Goal: Task Accomplishment & Management: Use online tool/utility

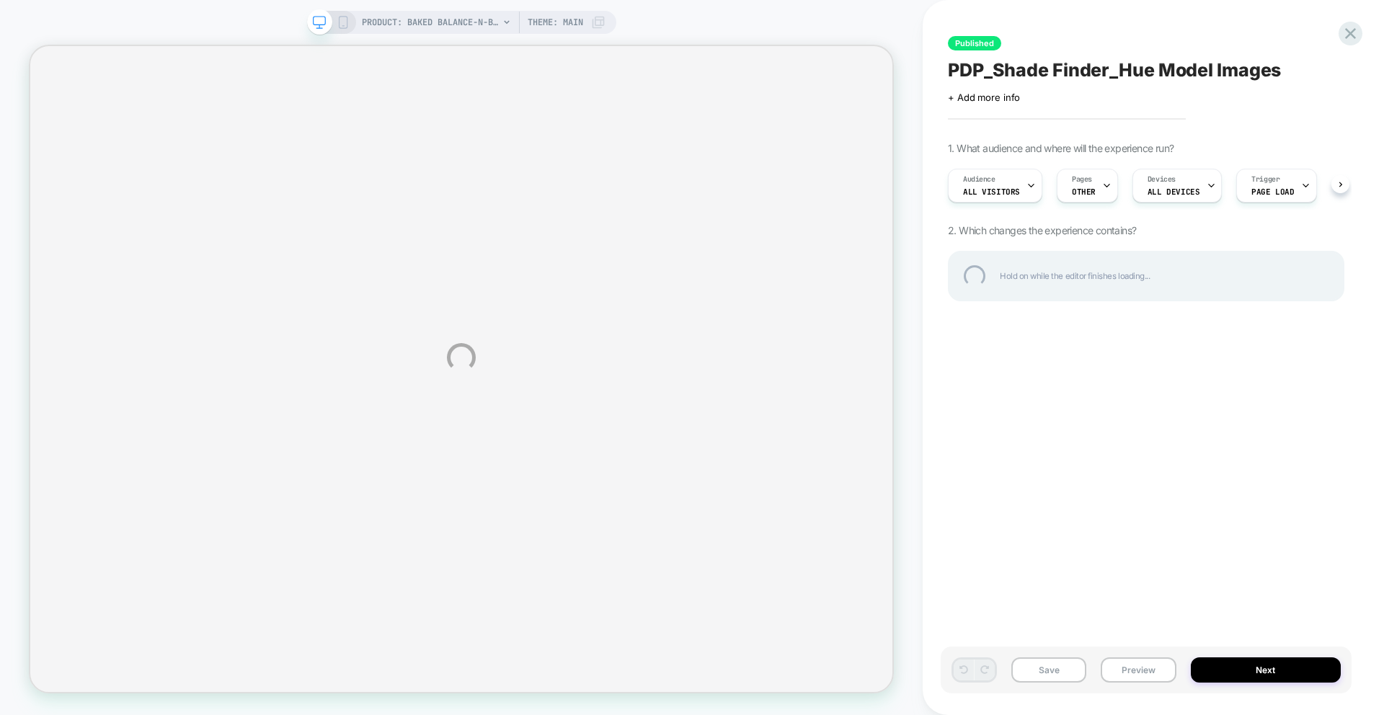
click at [1361, 23] on div "PRODUCT: Baked Balance-n-Brighten Color Correcting Foundation PRODUCT: Baked Ba…" at bounding box center [692, 357] width 1384 height 715
click at [1346, 37] on div at bounding box center [1350, 34] width 30 height 30
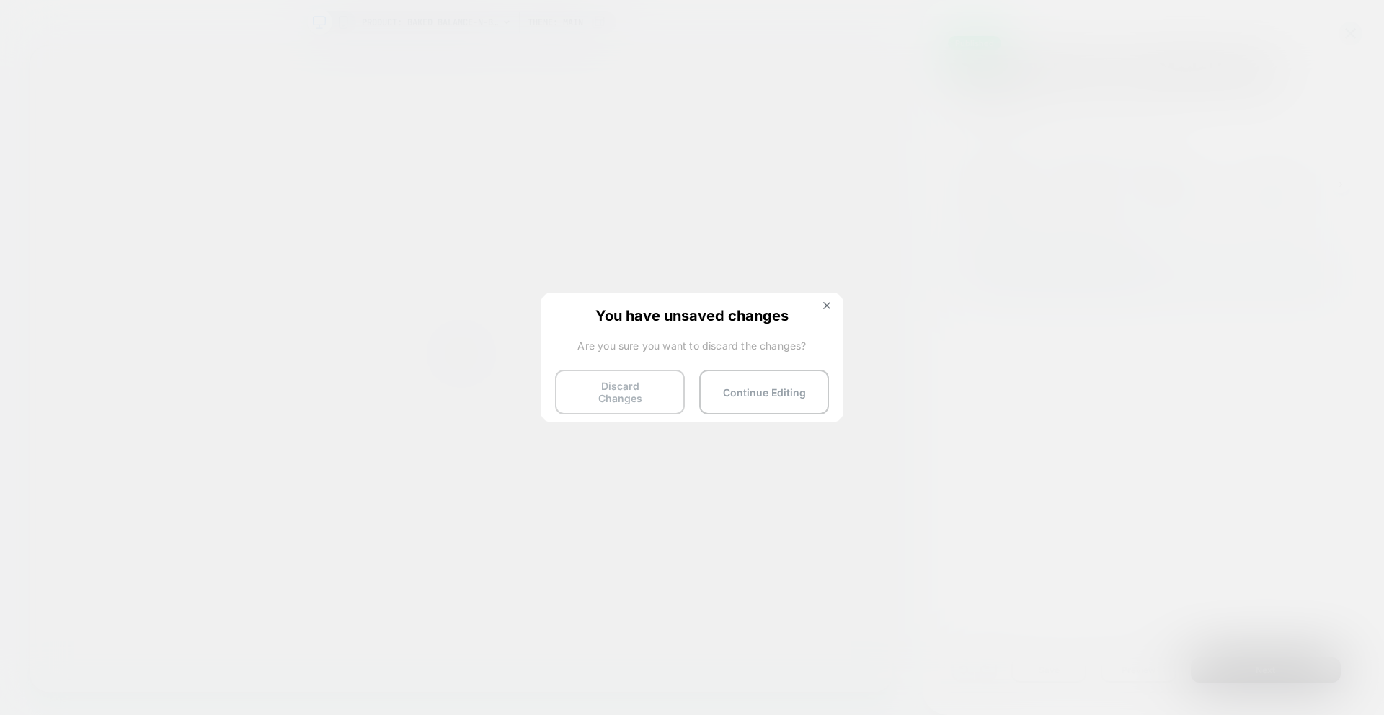
click at [631, 383] on button "Discard Changes" at bounding box center [620, 392] width 130 height 45
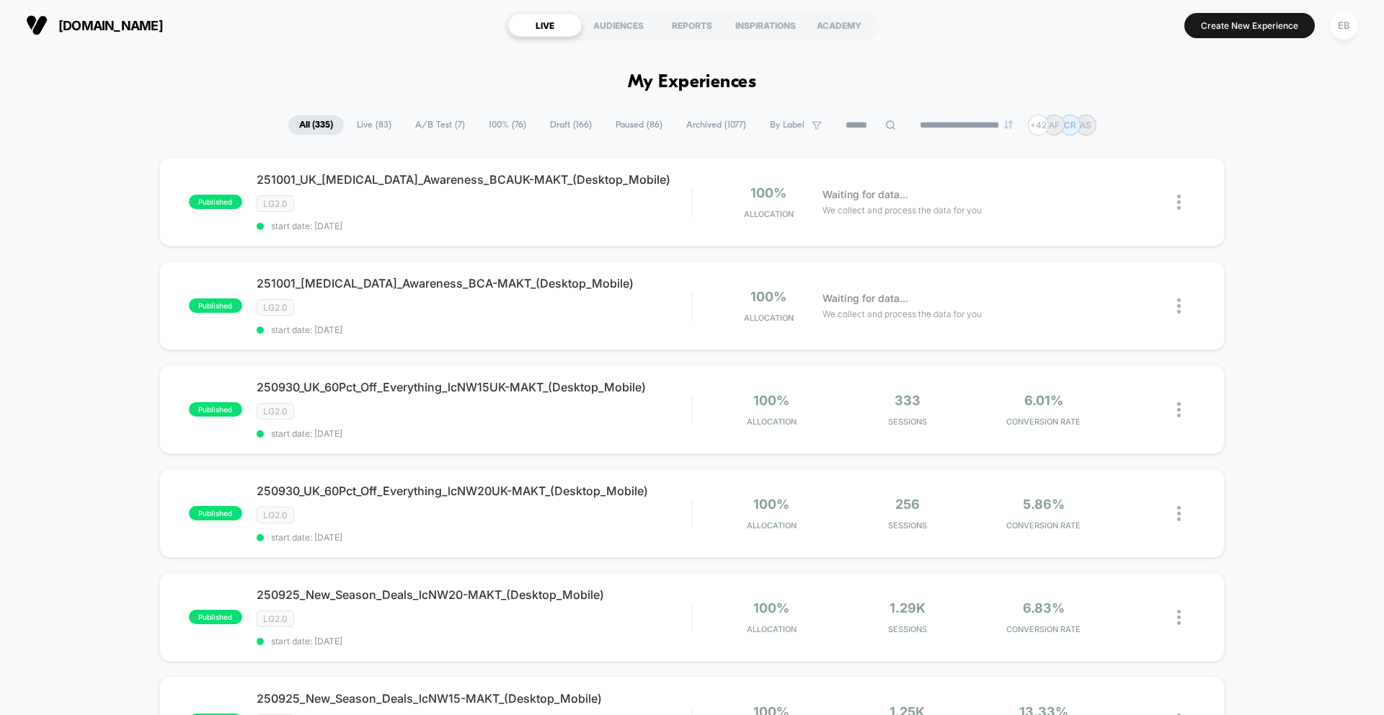
click at [552, 115] on div "**********" at bounding box center [692, 125] width 808 height 21
click at [553, 120] on span "Draft ( 166 )" at bounding box center [570, 124] width 63 height 19
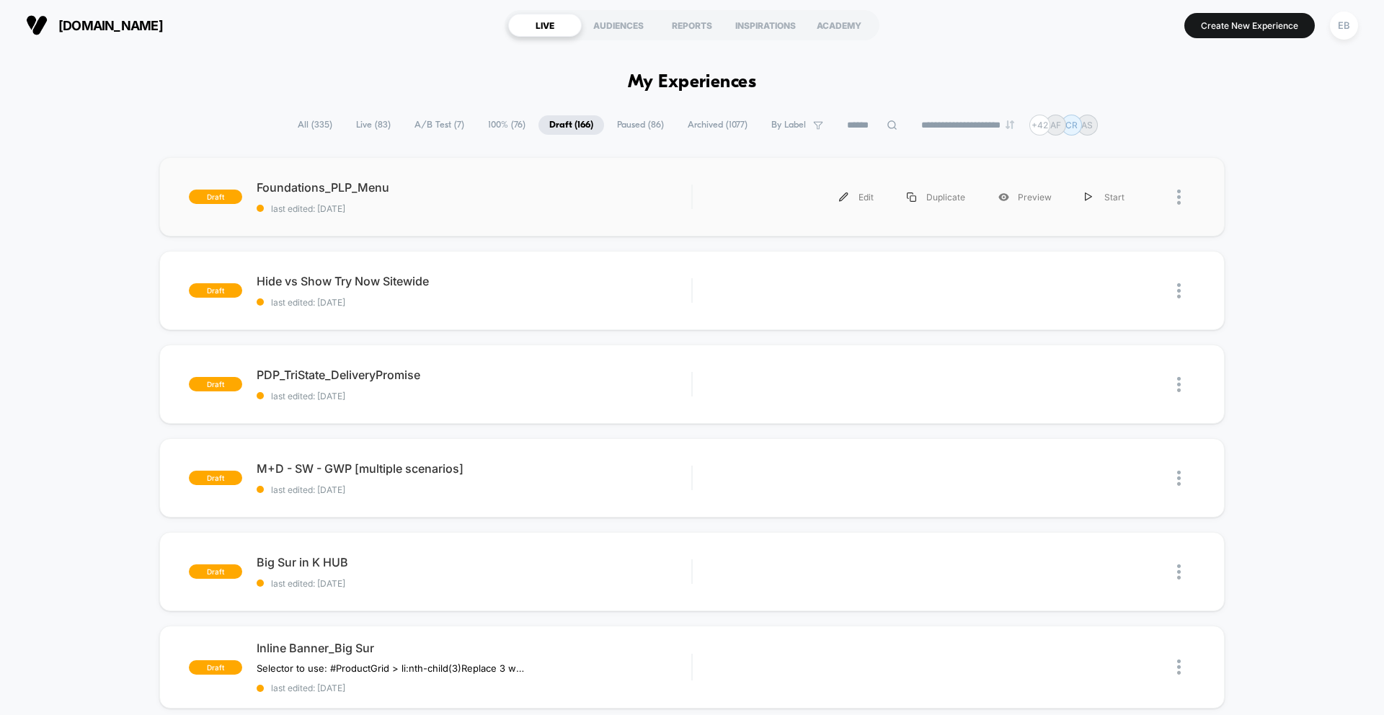
click at [461, 216] on div "draft Foundations_PLP_Menu last edited: [DATE] Edit Duplicate Preview Start" at bounding box center [691, 196] width 1065 height 79
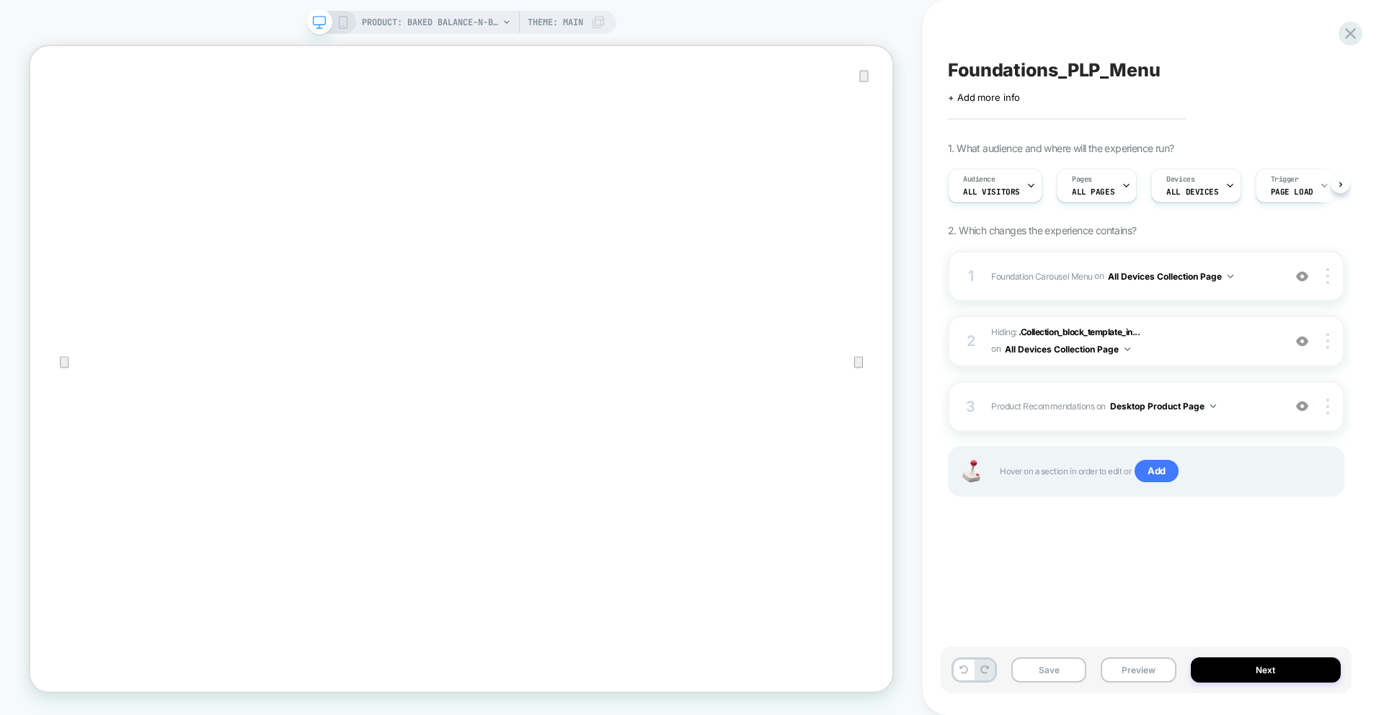
scroll to position [0, 1]
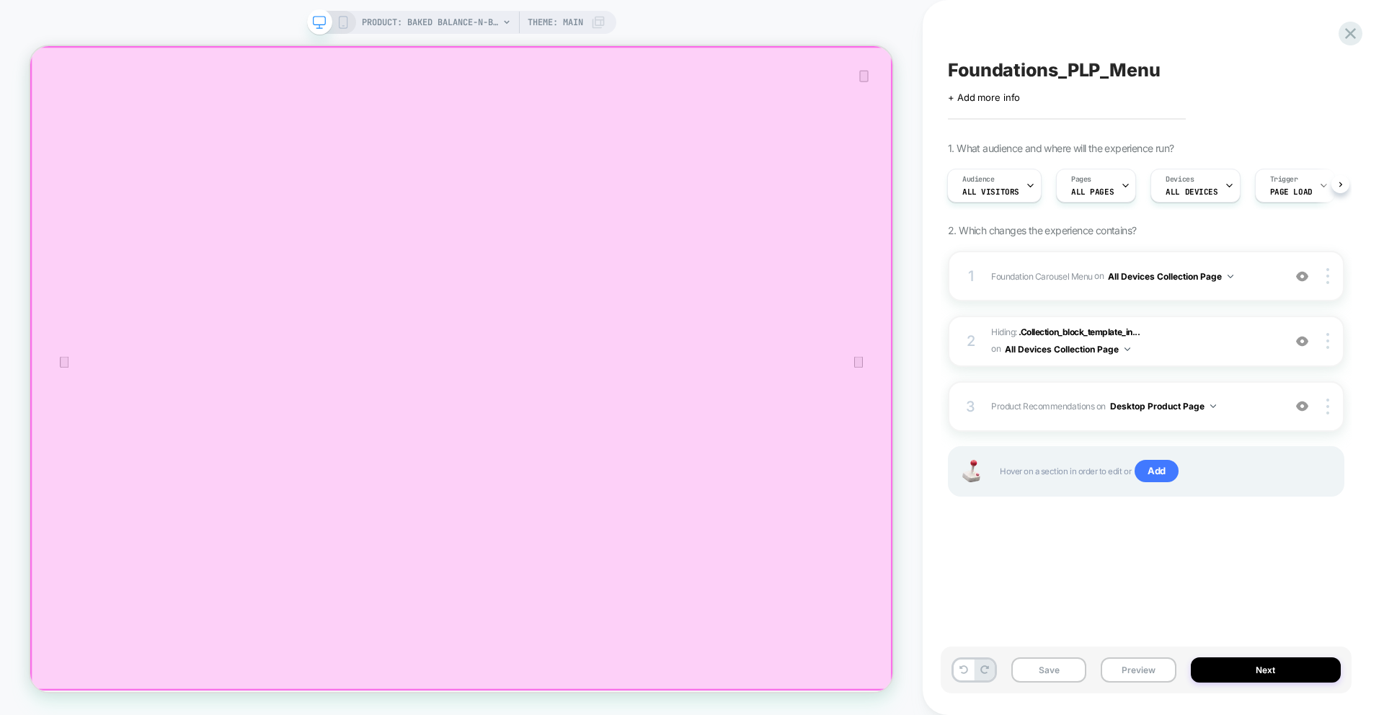
click at [684, 389] on div at bounding box center [605, 476] width 1147 height 856
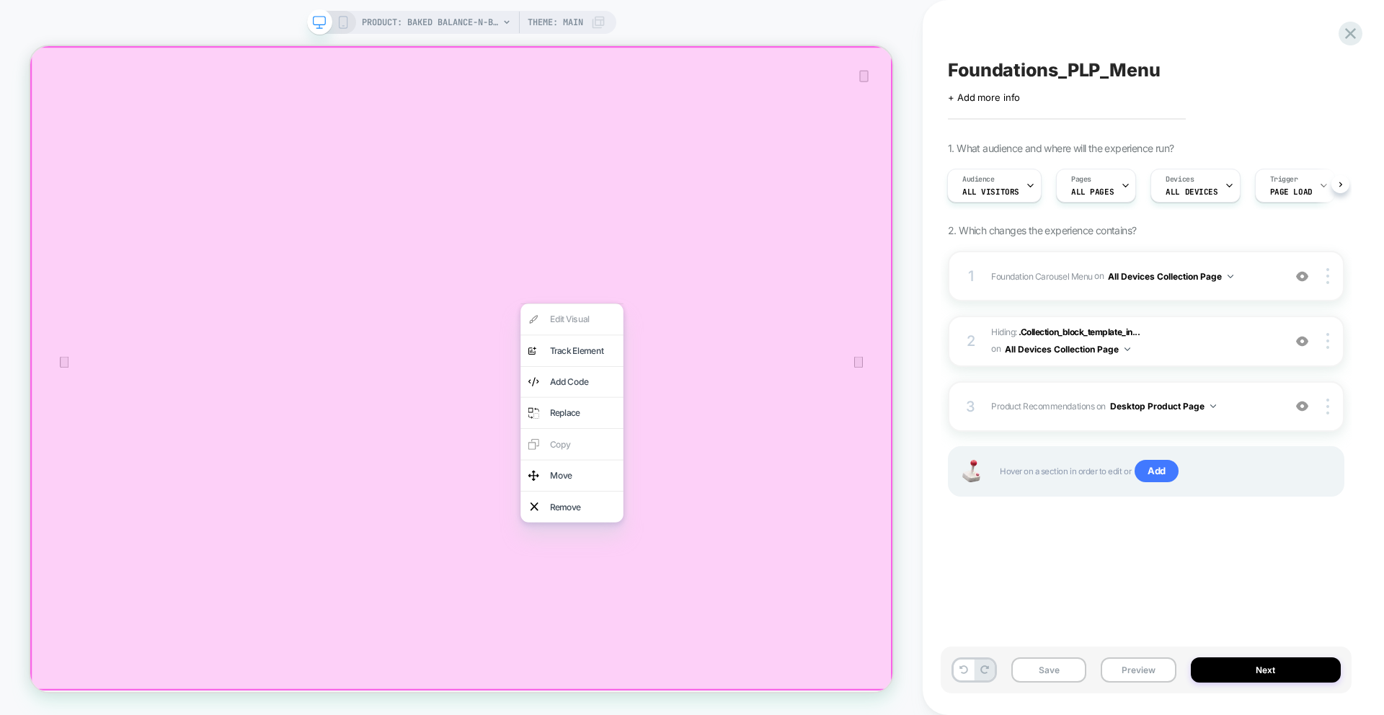
click at [752, 184] on div at bounding box center [604, 475] width 1149 height 859
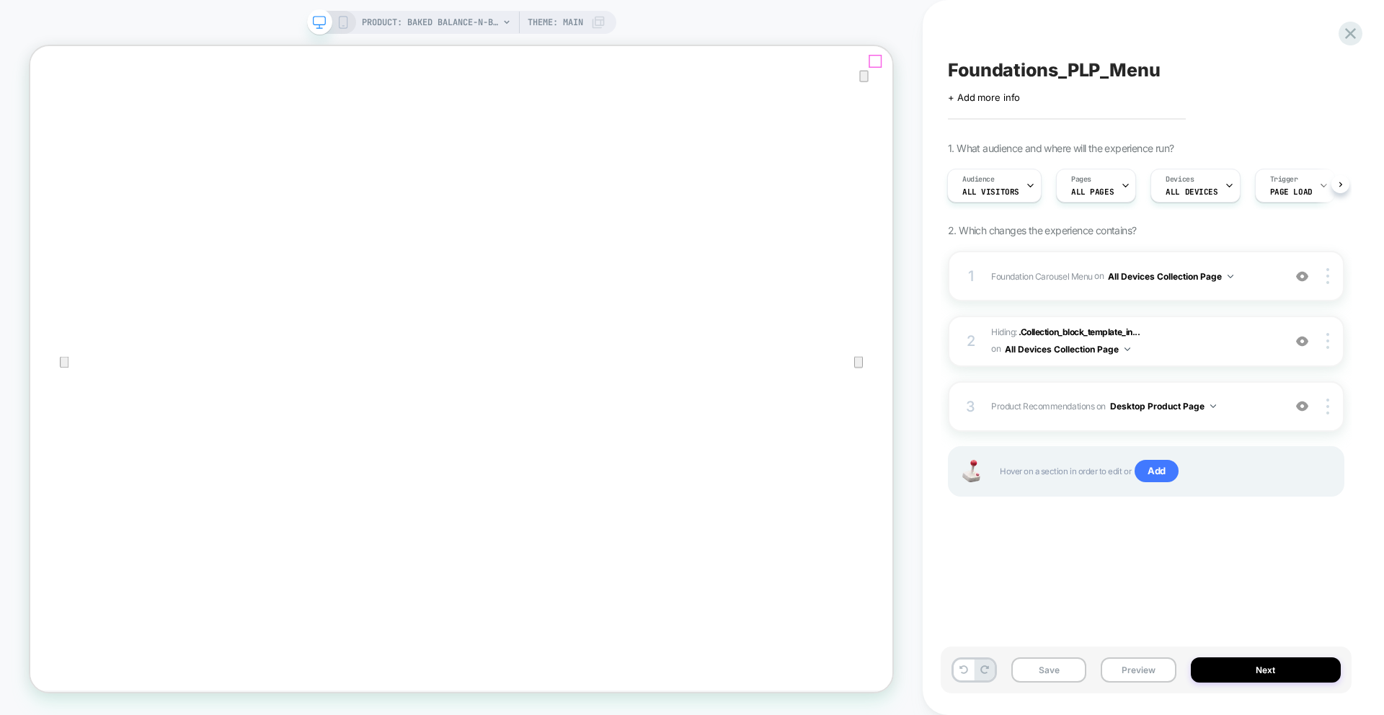
click at [53, 110] on icon "Close" at bounding box center [44, 118] width 17 height 17
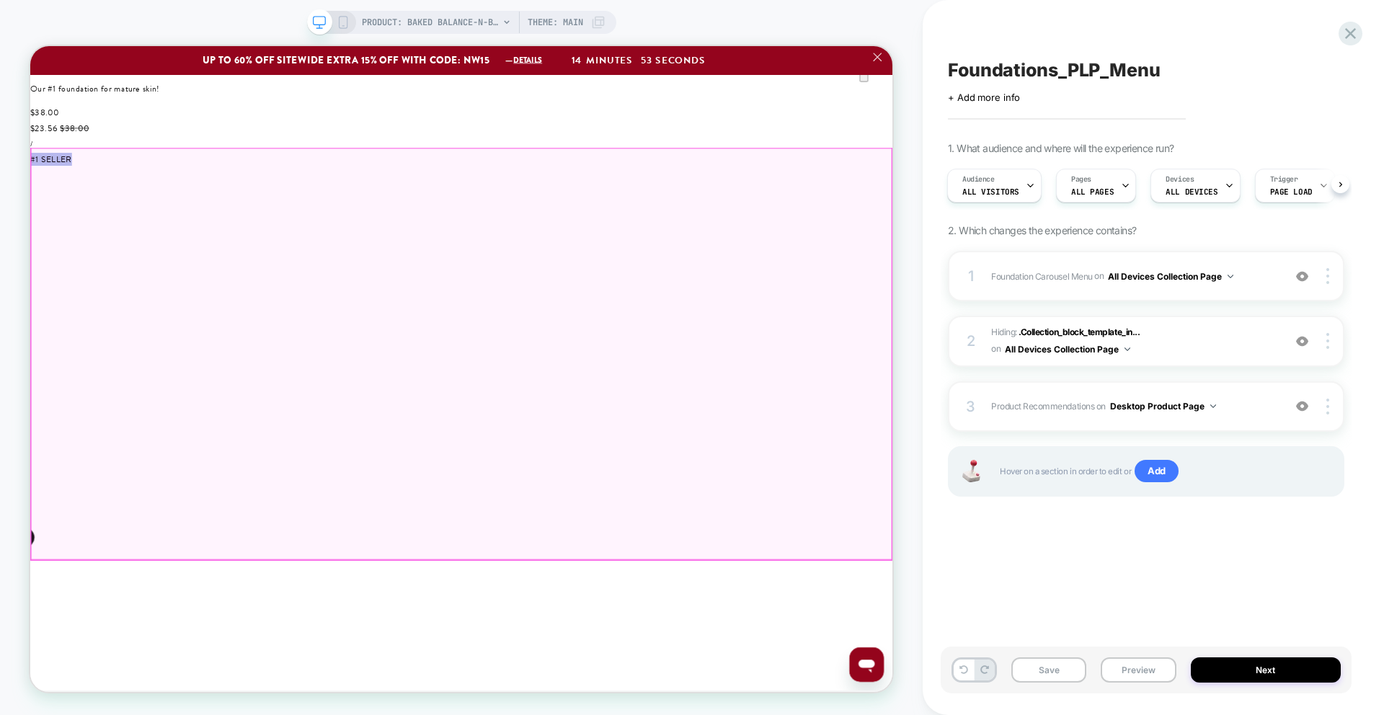
scroll to position [1824, 0]
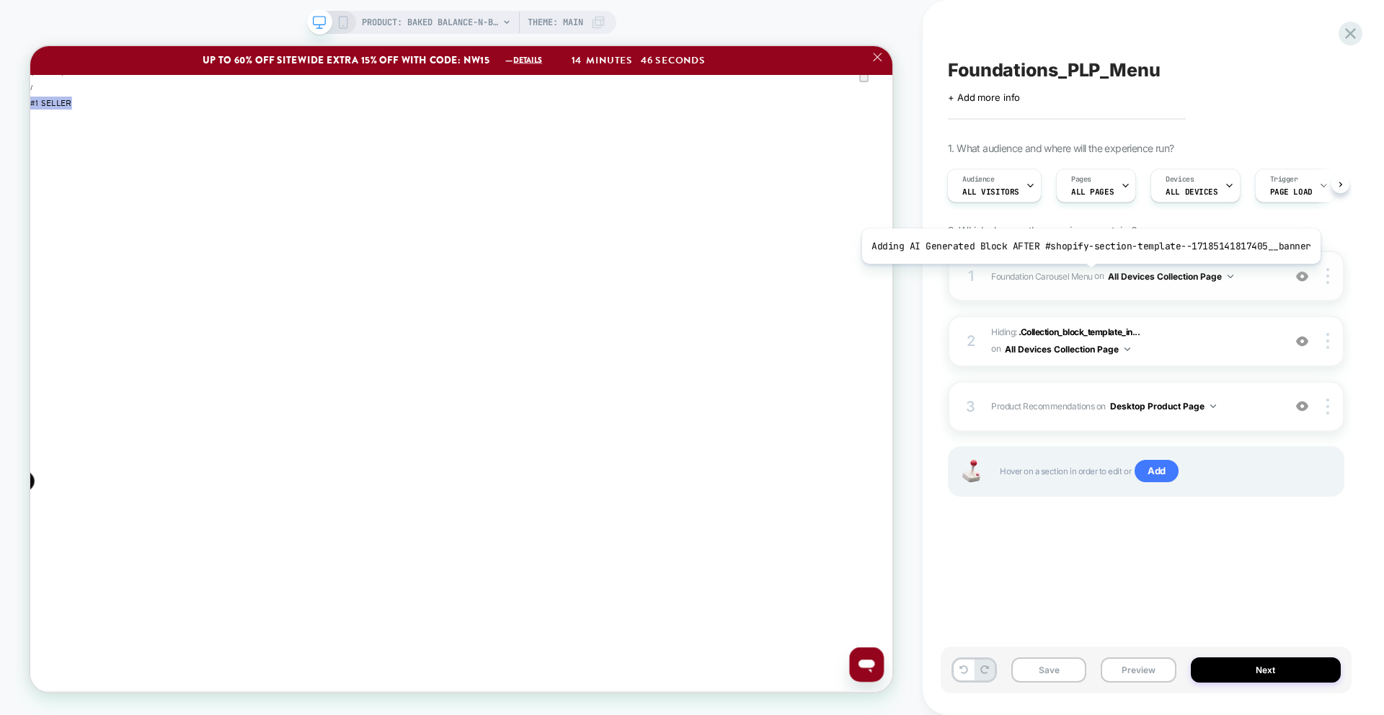
click at [1082, 276] on span "Foundation Carousel Menu" at bounding box center [1042, 275] width 102 height 11
click at [1093, 401] on span "Product Recommendations Replacing AI Generated Block WITH #shopify-section-temp…" at bounding box center [1133, 406] width 285 height 18
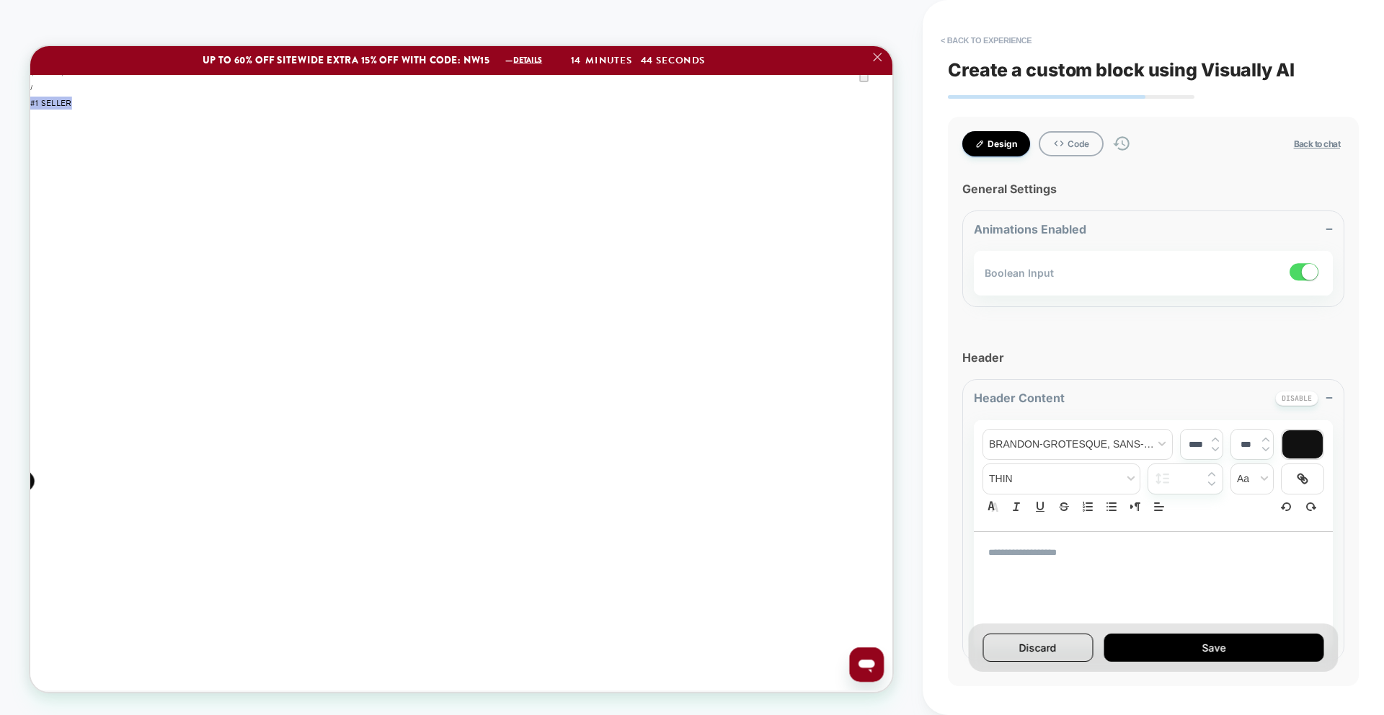
scroll to position [1853, 0]
click at [1080, 153] on button "Code" at bounding box center [1070, 143] width 65 height 25
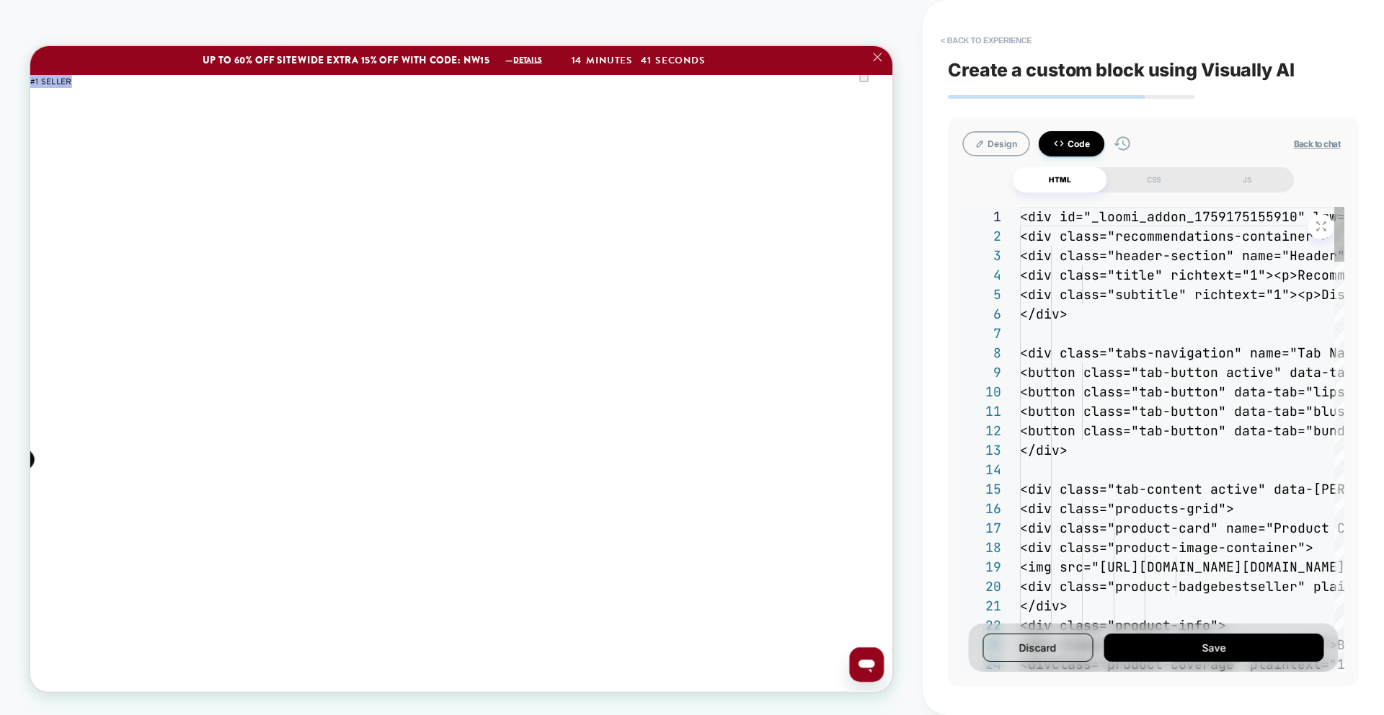
scroll to position [156, 0]
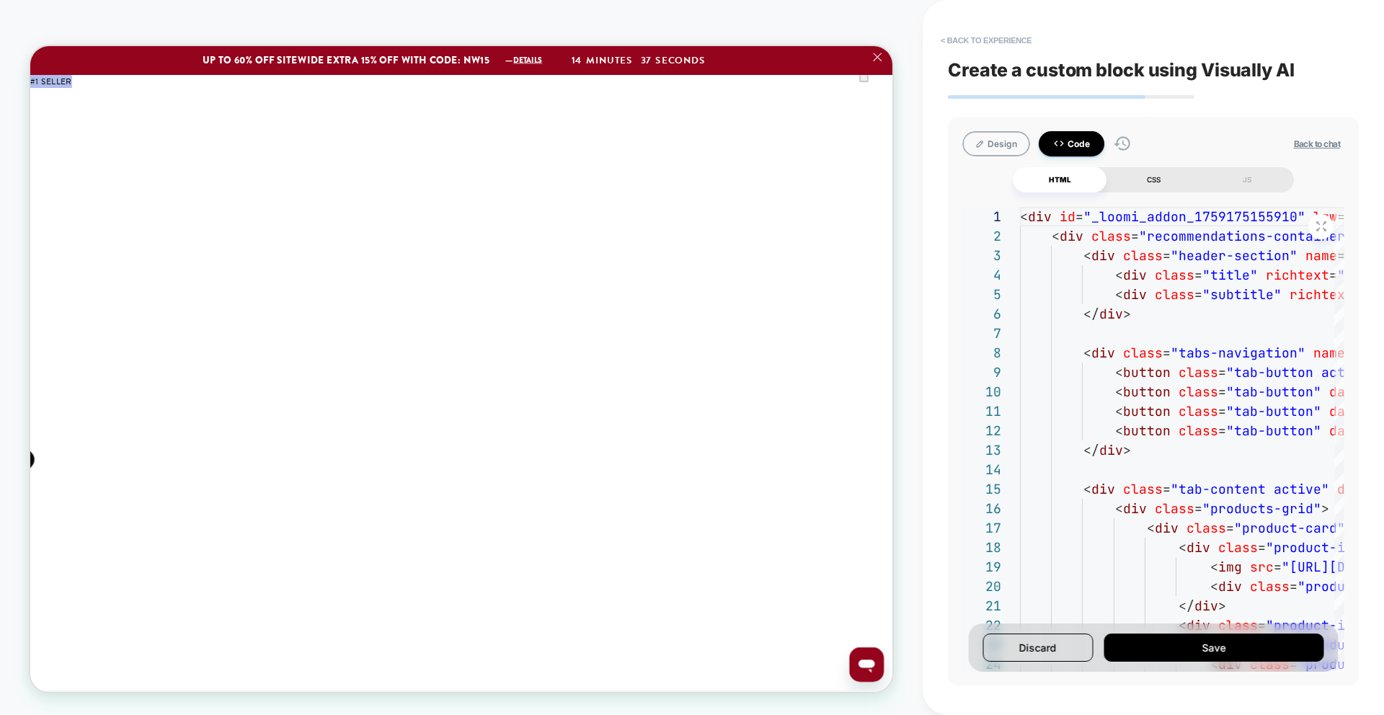
click at [1166, 175] on div "CSS" at bounding box center [1153, 179] width 94 height 25
type textarea "*"
type textarea "**********"
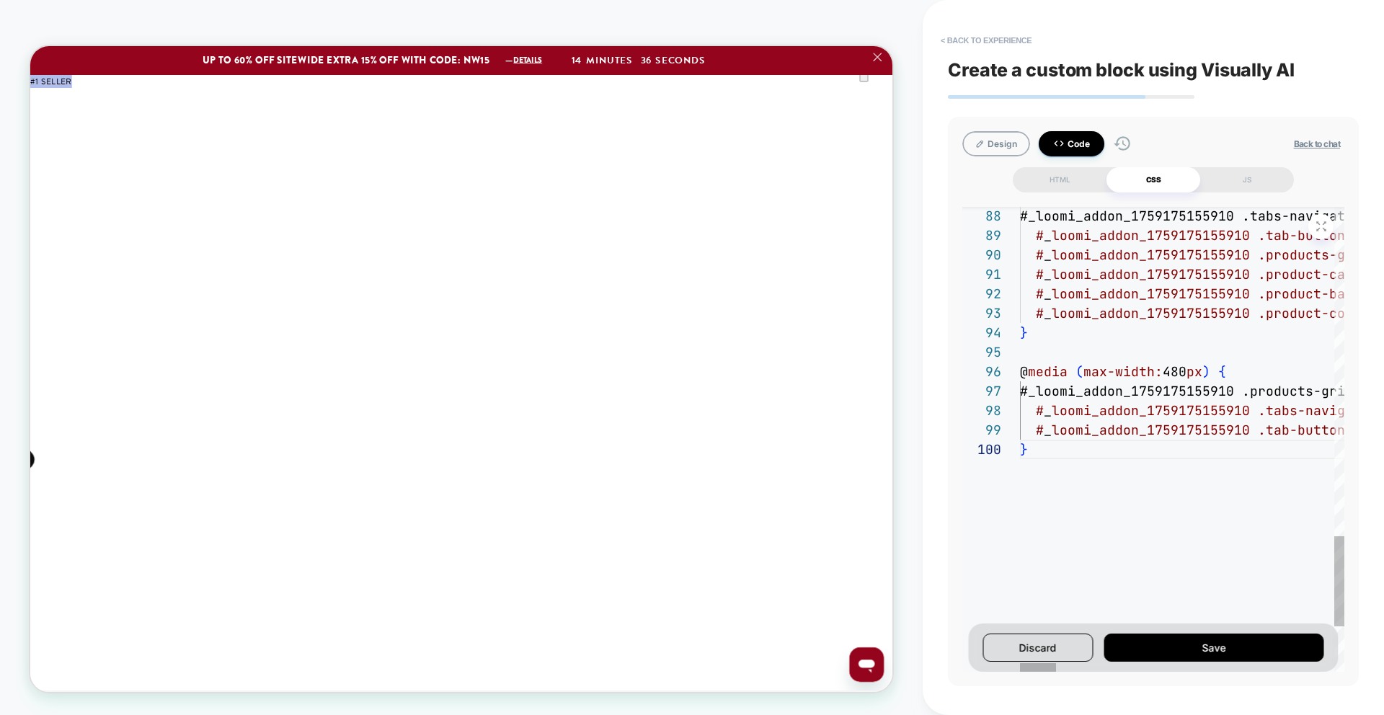
scroll to position [175, 8]
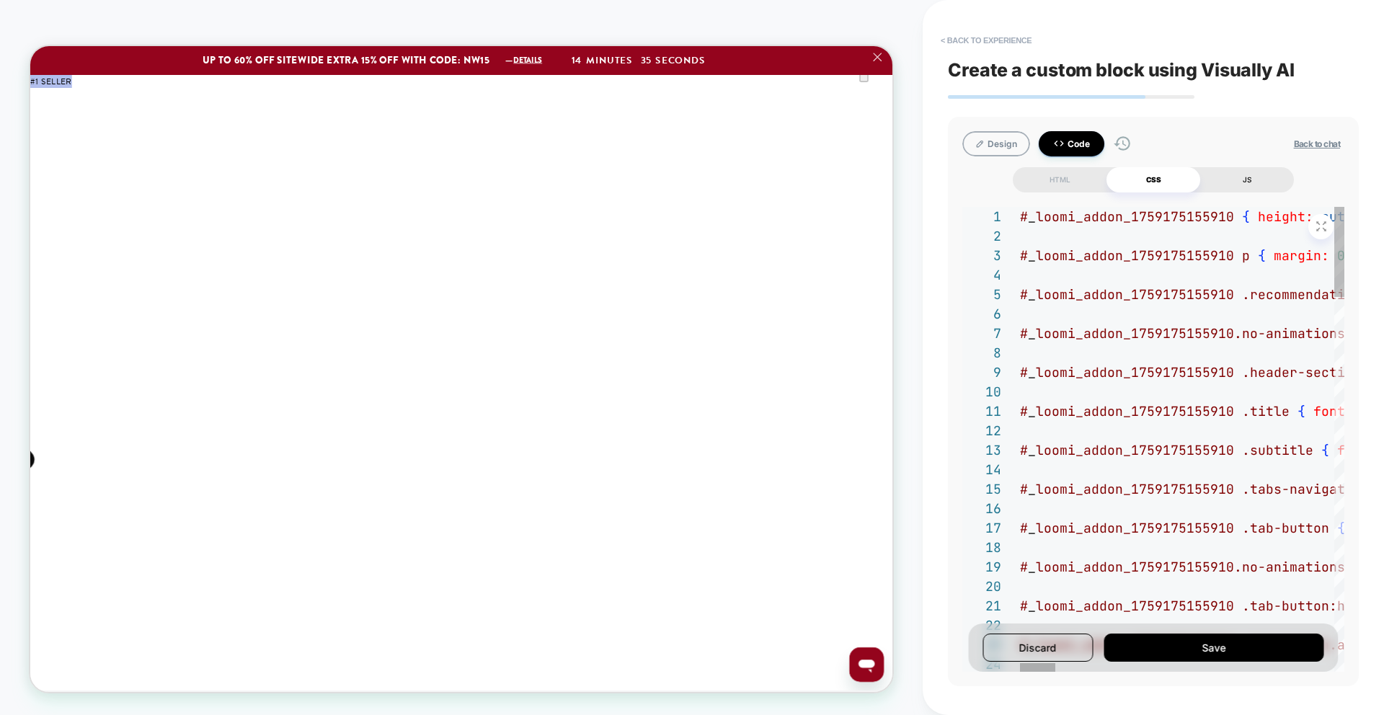
click at [1260, 191] on div "JS" at bounding box center [1247, 179] width 94 height 25
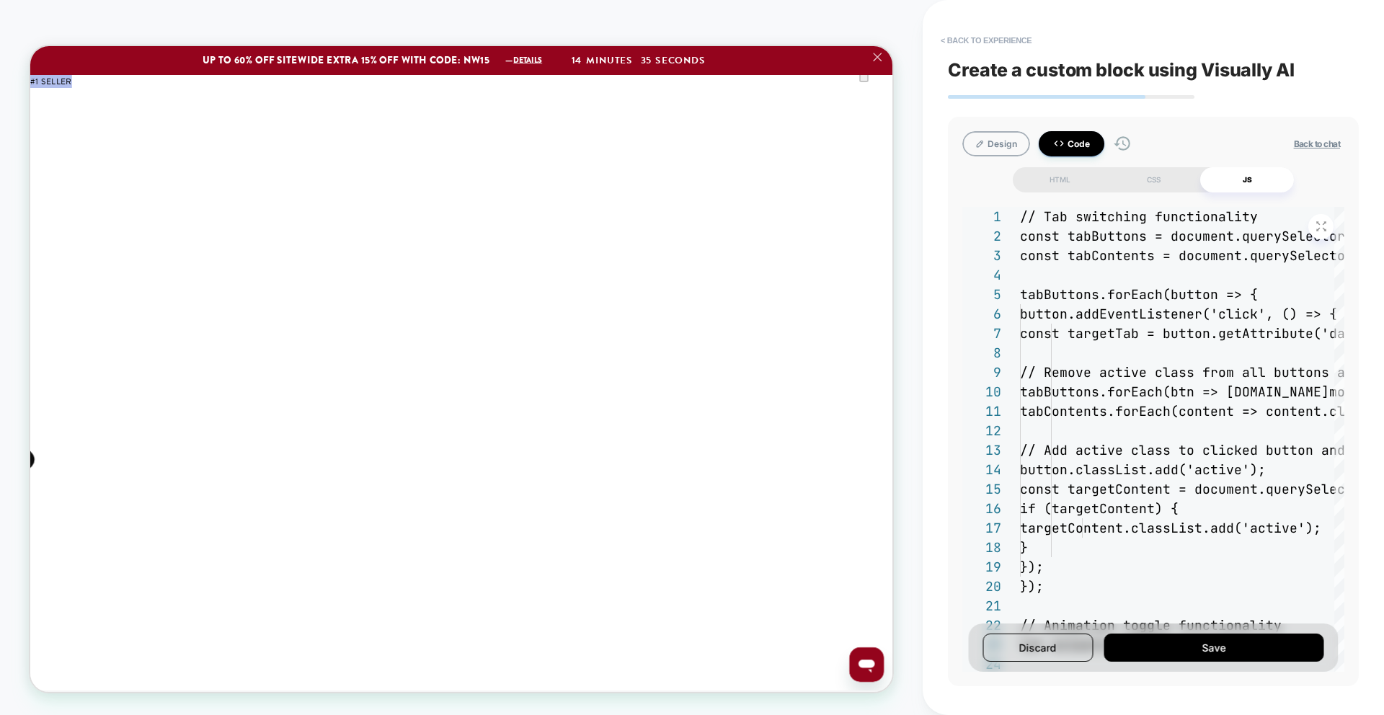
type textarea "*"
type textarea "**********"
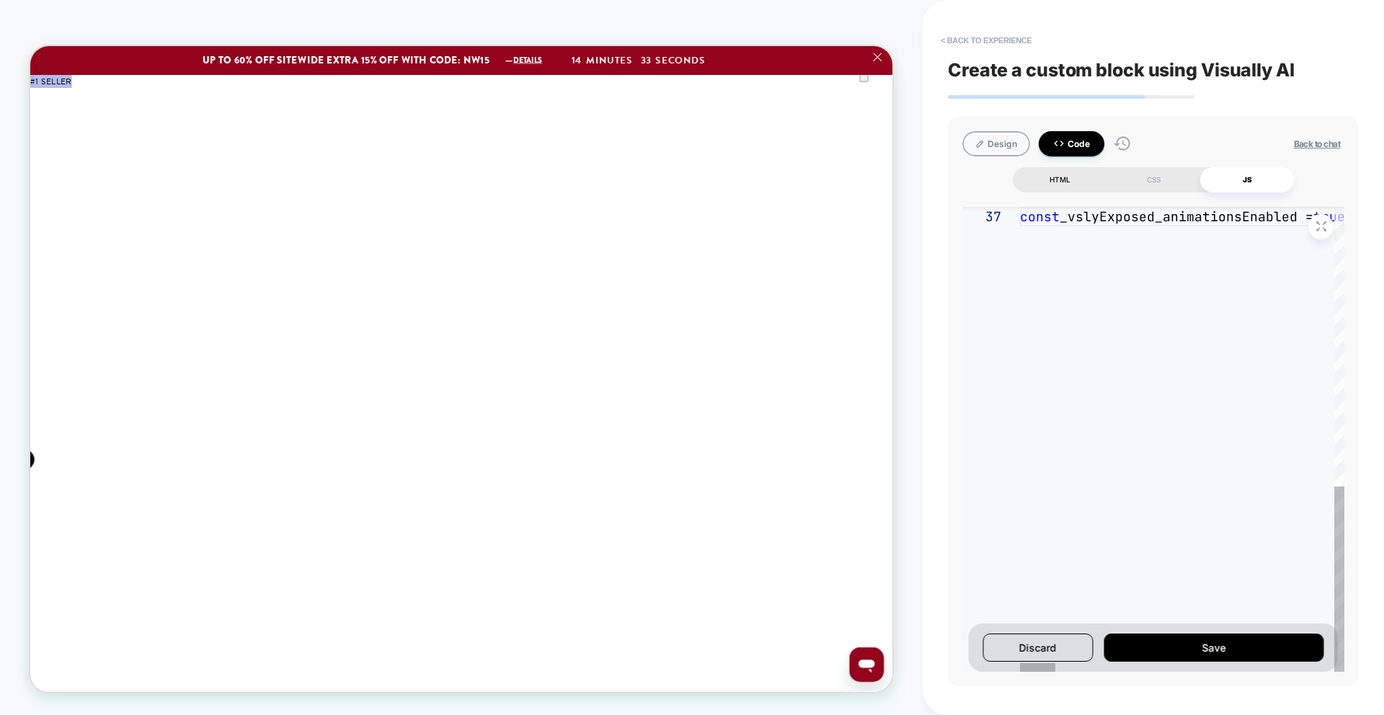
click at [1048, 180] on div "HTML" at bounding box center [1060, 179] width 94 height 25
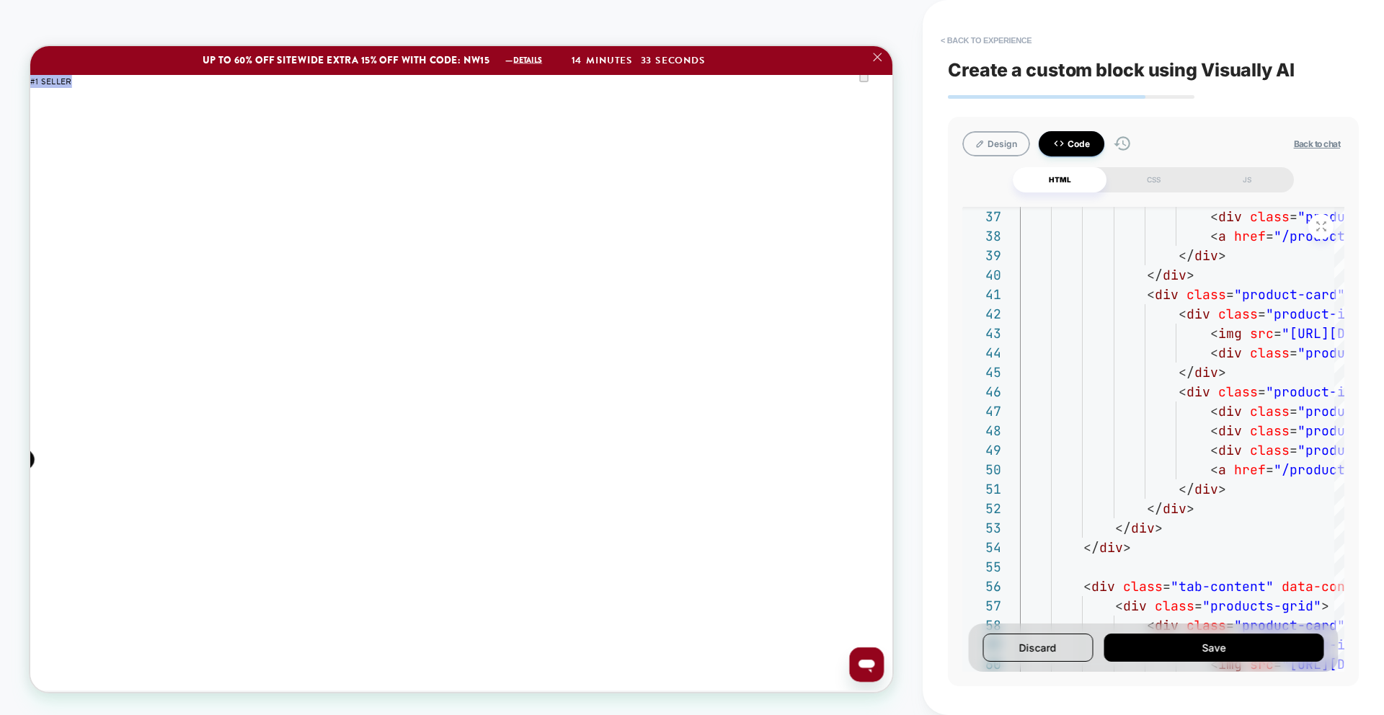
type textarea "*"
type textarea "**********"
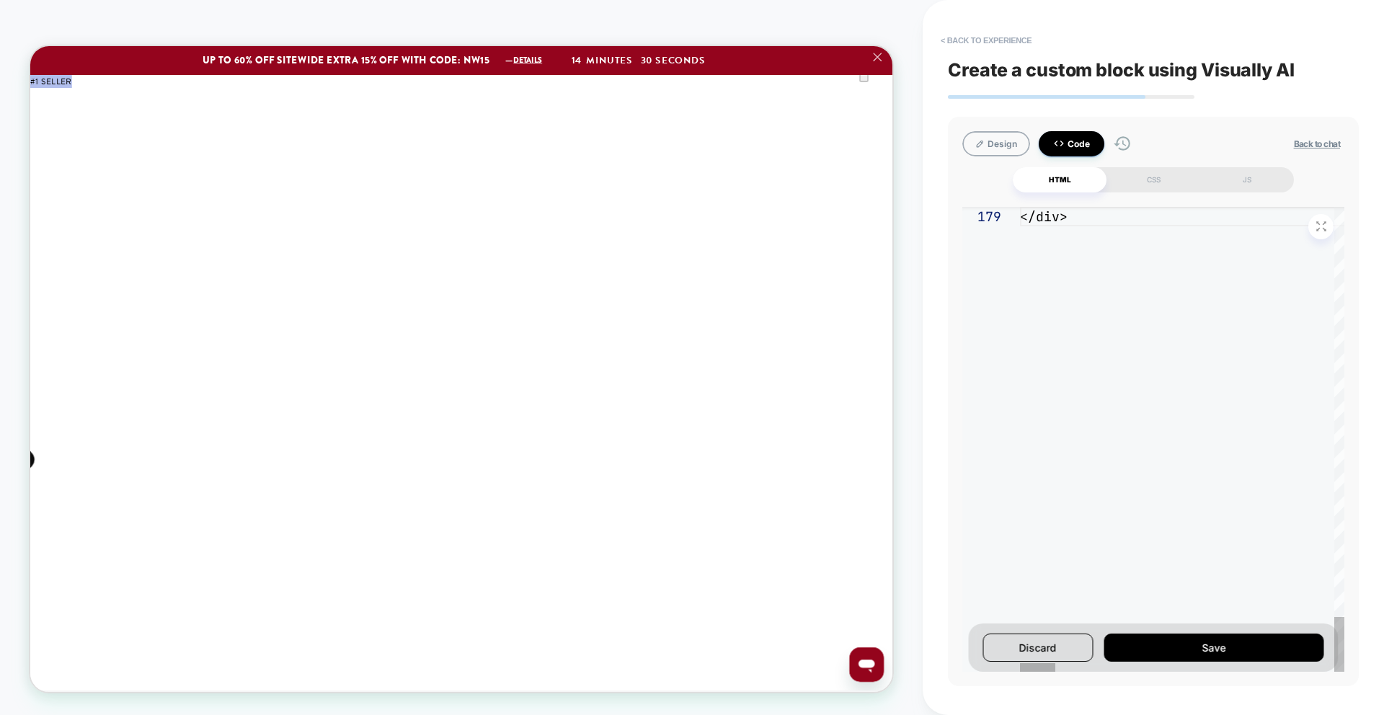
scroll to position [156, 47]
